Goal: Submit feedback/report problem: Submit feedback/report problem

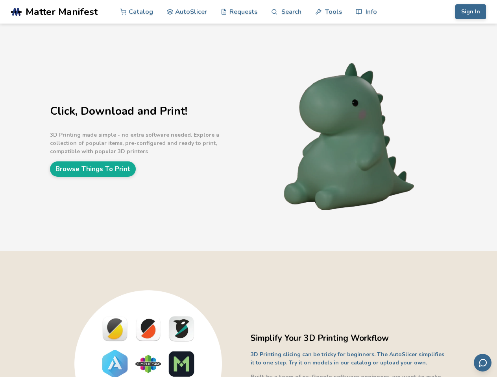
click at [286, 12] on link "Search" at bounding box center [286, 12] width 30 height 24
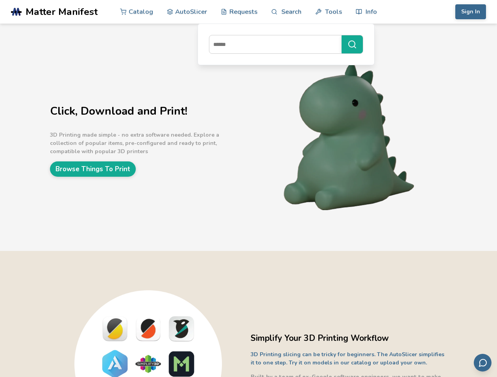
click at [328, 12] on link "Tools" at bounding box center [328, 12] width 27 height 24
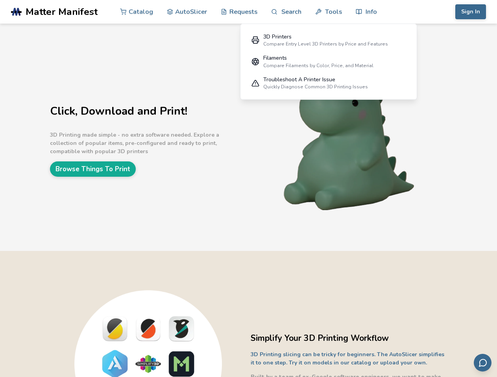
click at [366, 12] on link "Info" at bounding box center [365, 12] width 21 height 24
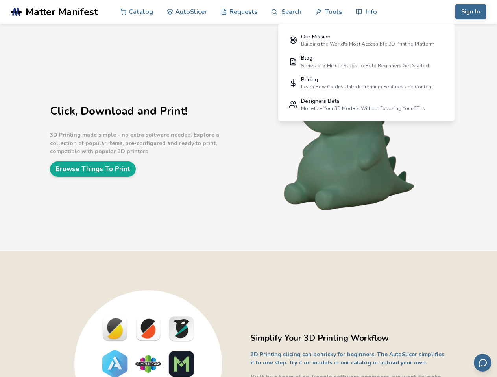
click at [470, 12] on button "Sign In" at bounding box center [470, 11] width 31 height 15
click at [482, 363] on icon "Send feedback via email" at bounding box center [482, 363] width 9 height 9
